Goal: Information Seeking & Learning: Learn about a topic

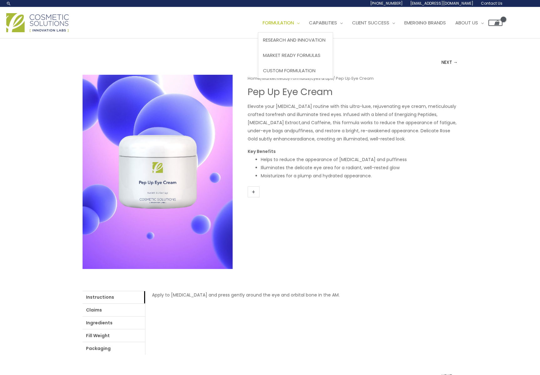
click at [284, 20] on span "Formulation" at bounding box center [278, 22] width 31 height 7
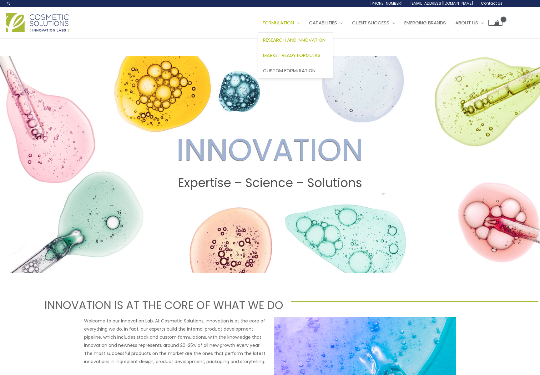
click at [293, 53] on span "Market Ready Formulas" at bounding box center [292, 55] width 58 height 7
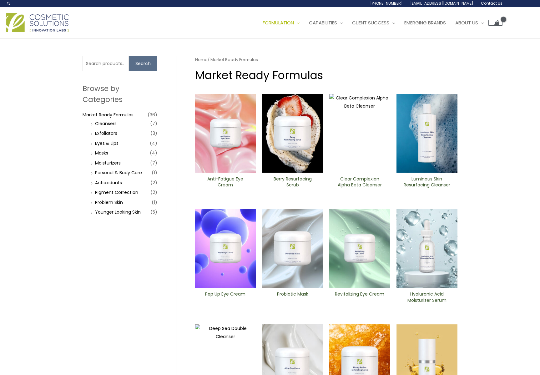
click at [51, 28] on img at bounding box center [37, 22] width 63 height 19
